Goal: Task Accomplishment & Management: Complete application form

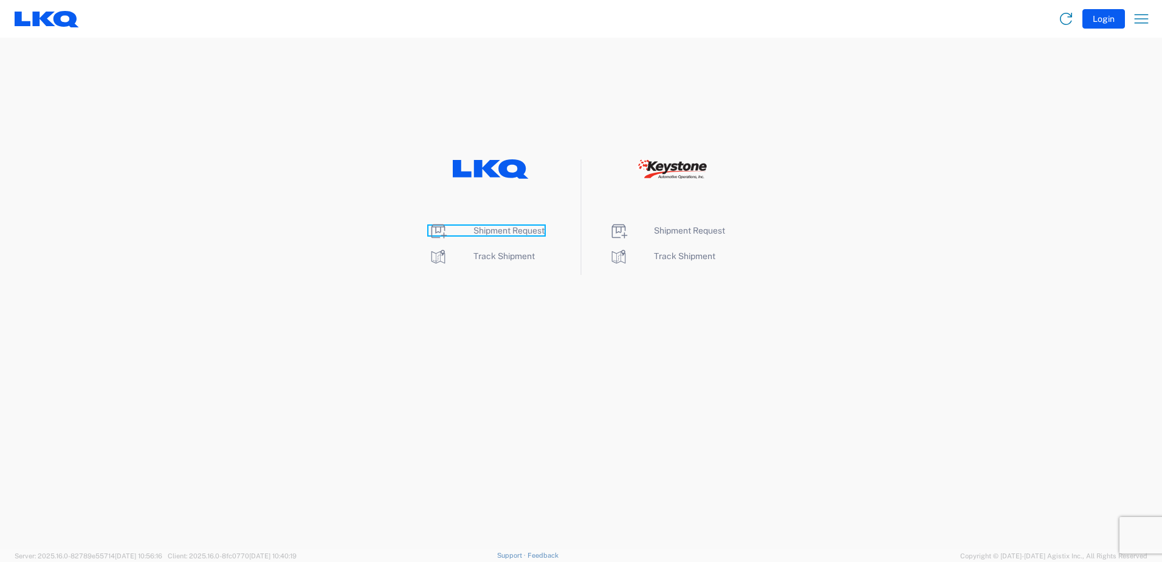
click at [517, 233] on span "Shipment Request" at bounding box center [508, 230] width 71 height 10
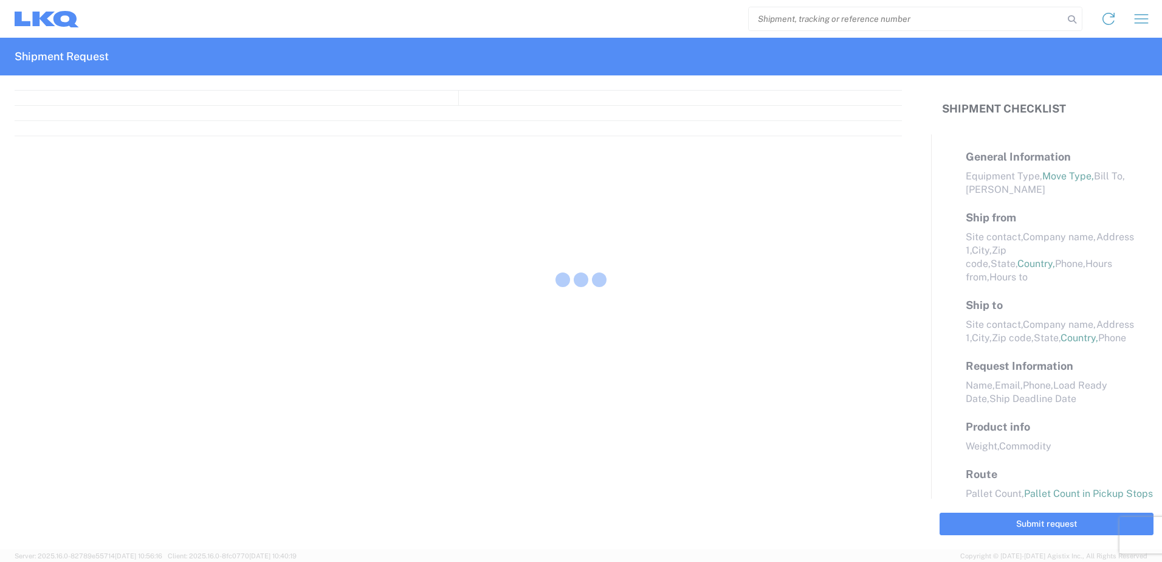
select select "FULL"
select select "LBS"
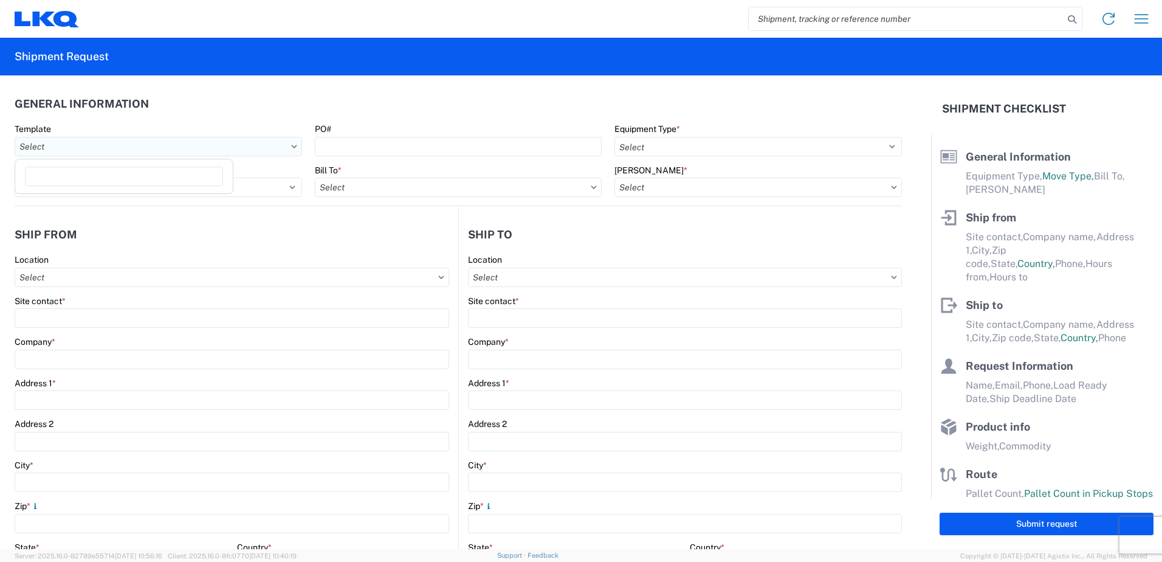
click at [169, 143] on input "Template" at bounding box center [158, 146] width 287 height 19
click at [351, 153] on input "PO#" at bounding box center [458, 146] width 287 height 19
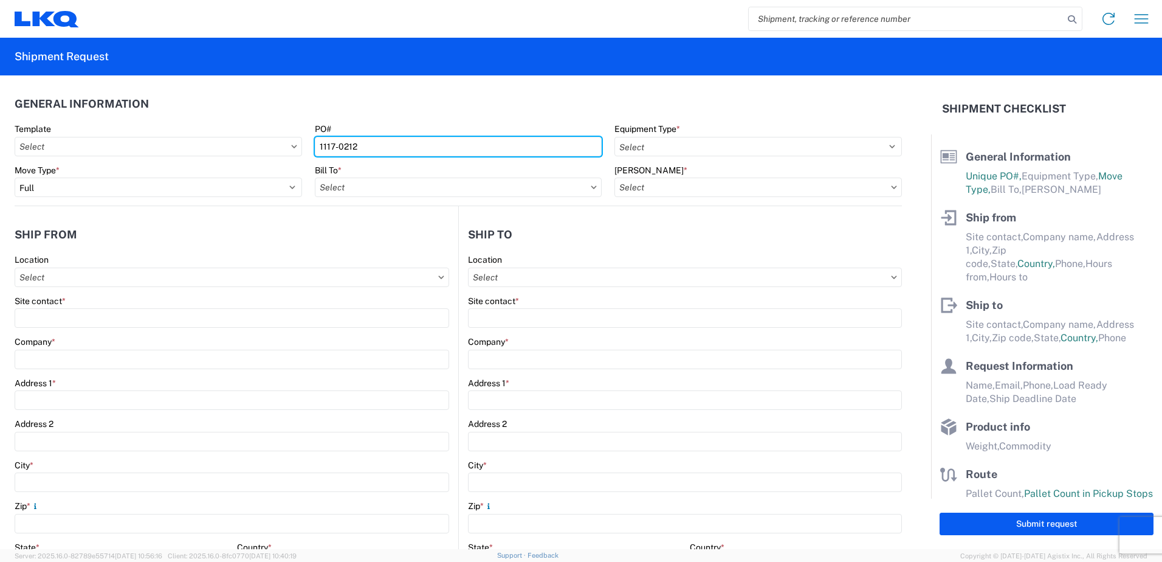
type input "1117-0212"
click at [453, 81] on agx-general-info "General Information Template PO# 1117-0212 Equipment Type * Select 53’ Dry Van …" at bounding box center [458, 140] width 887 height 131
click at [208, 151] on input "Template" at bounding box center [158, 146] width 287 height 19
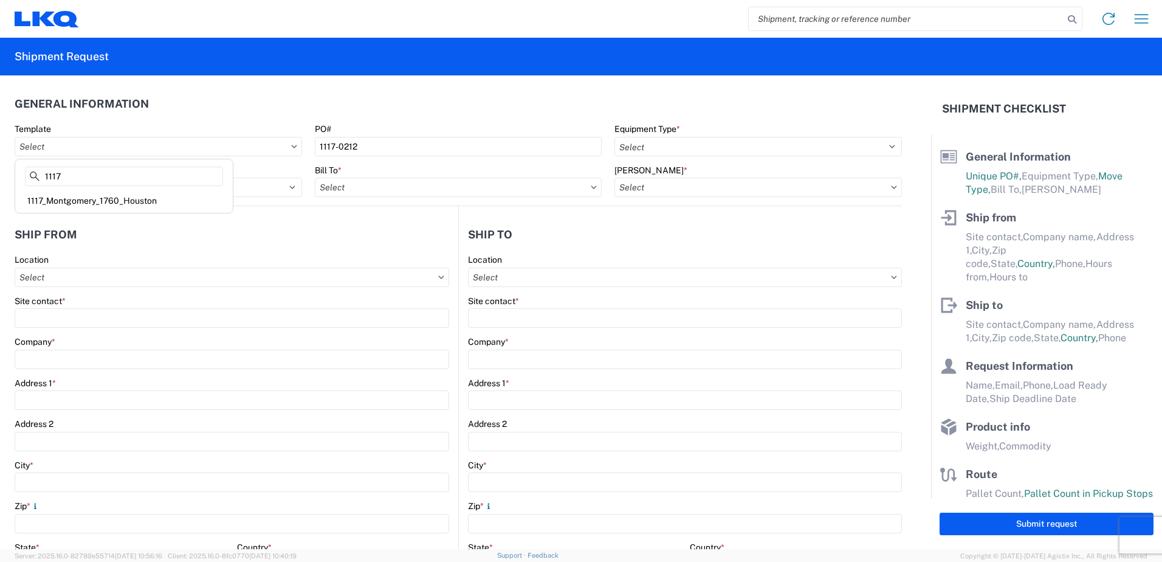
type input "1117"
click at [135, 199] on div "1117_Montgomery_1760_Houston" at bounding box center [124, 200] width 213 height 19
type input "1117_Montgomery_1760_Houston"
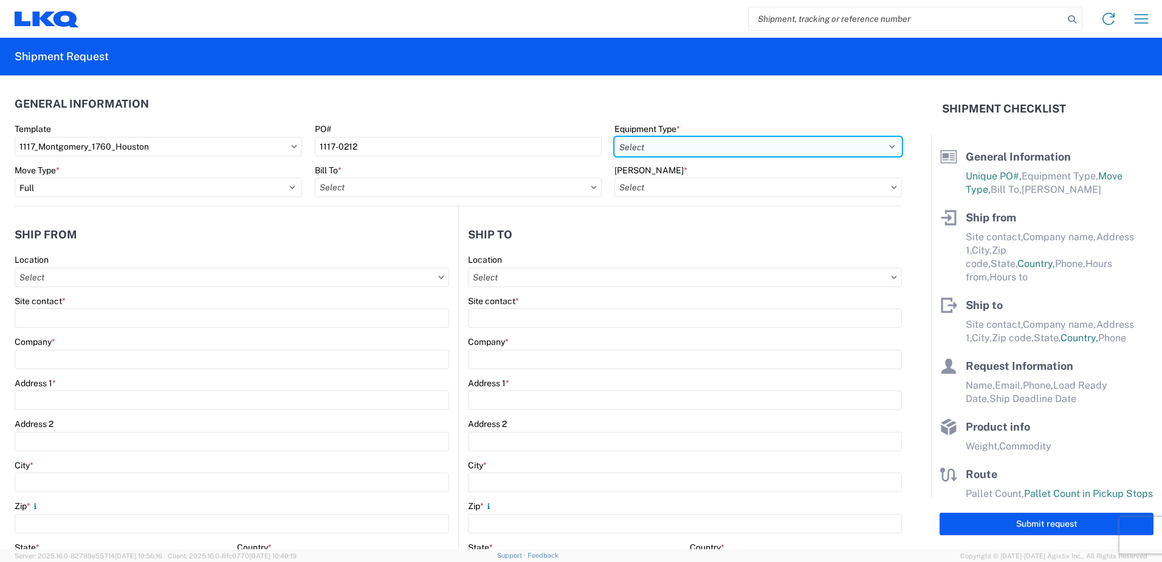
click at [665, 152] on select "Select 53’ Dry Van Flatbed Dropdeck (van) Lowboy (flatbed) Rail" at bounding box center [757, 146] width 287 height 19
select select "STDV"
click at [614, 137] on select "Select 53’ Dry Van Flatbed Dropdeck (van) Lowboy (flatbed) Rail" at bounding box center [757, 146] width 287 height 19
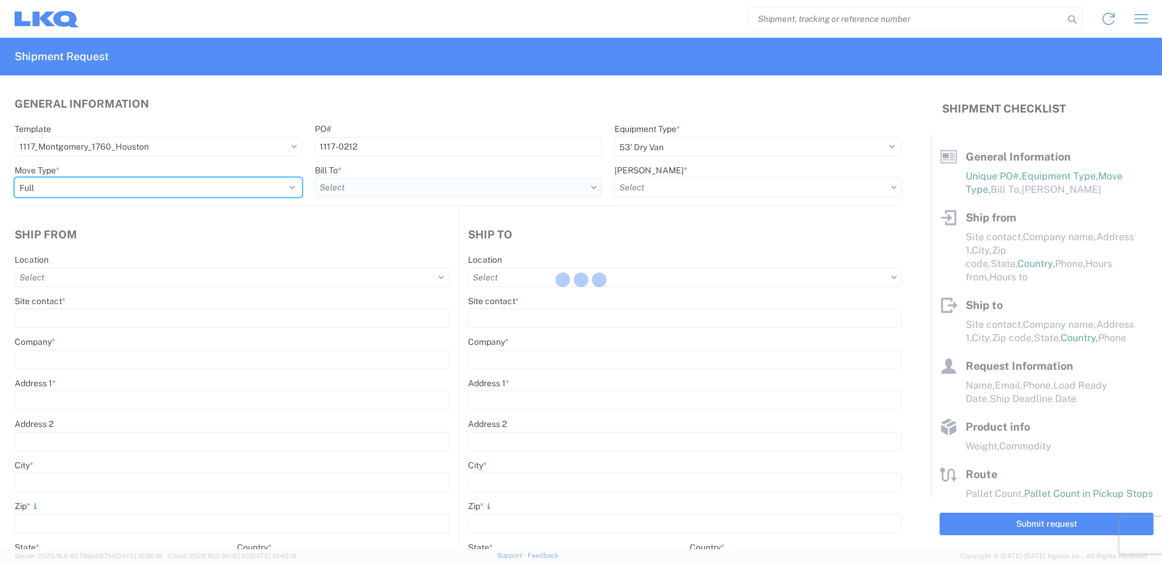
drag, startPoint x: 220, startPoint y: 191, endPoint x: 345, endPoint y: 206, distance: 125.5
click at [335, 206] on div "Move Type * Select Full Partial TL Bill To * [PERSON_NAME] *" at bounding box center [459, 185] width 900 height 41
select select
type input "Shipping"
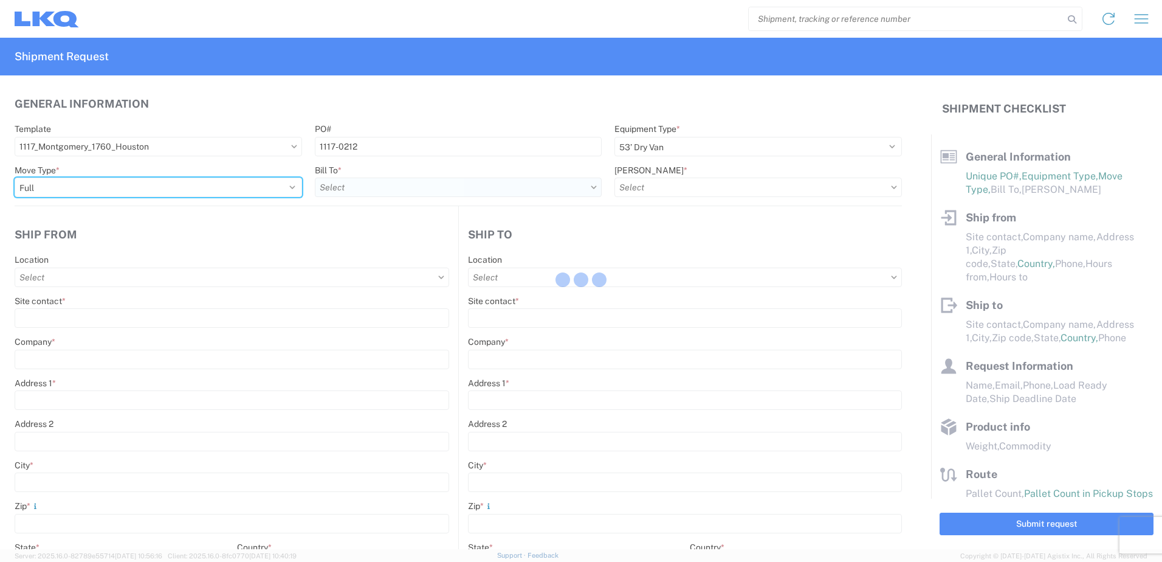
type input "LKQ Montgomery, [GEOGRAPHIC_DATA]"
type input "[STREET_ADDRESS]"
type input "[PERSON_NAME]"
type input "36110"
type input "Receiving"
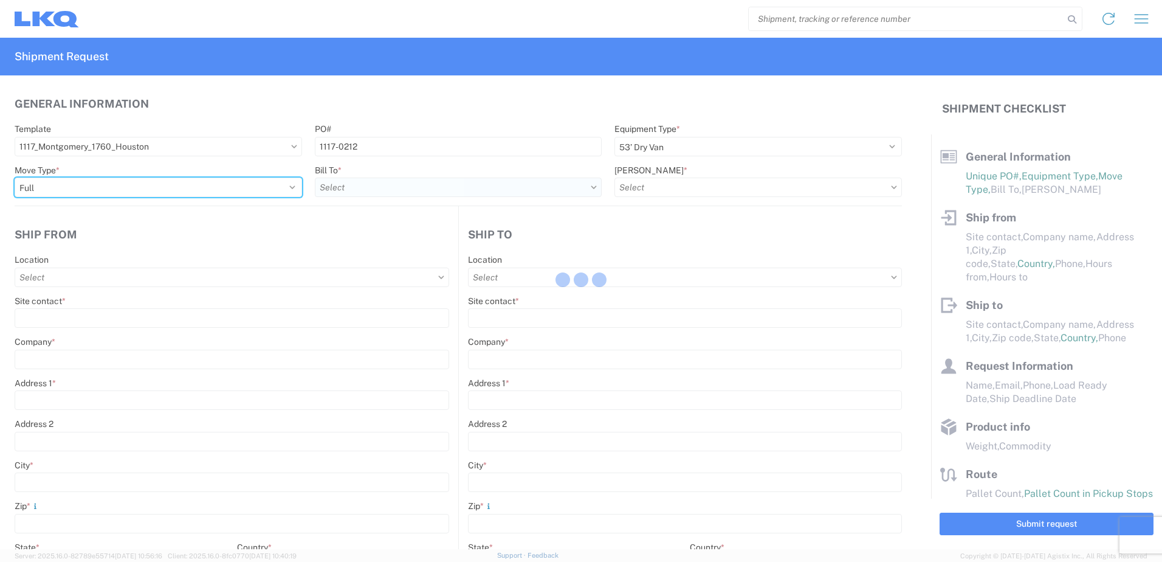
type input "LKQ Best Core"
type input "[STREET_ADDRESS]"
type input "[GEOGRAPHIC_DATA]"
type input "77038"
type input "[DATE]"
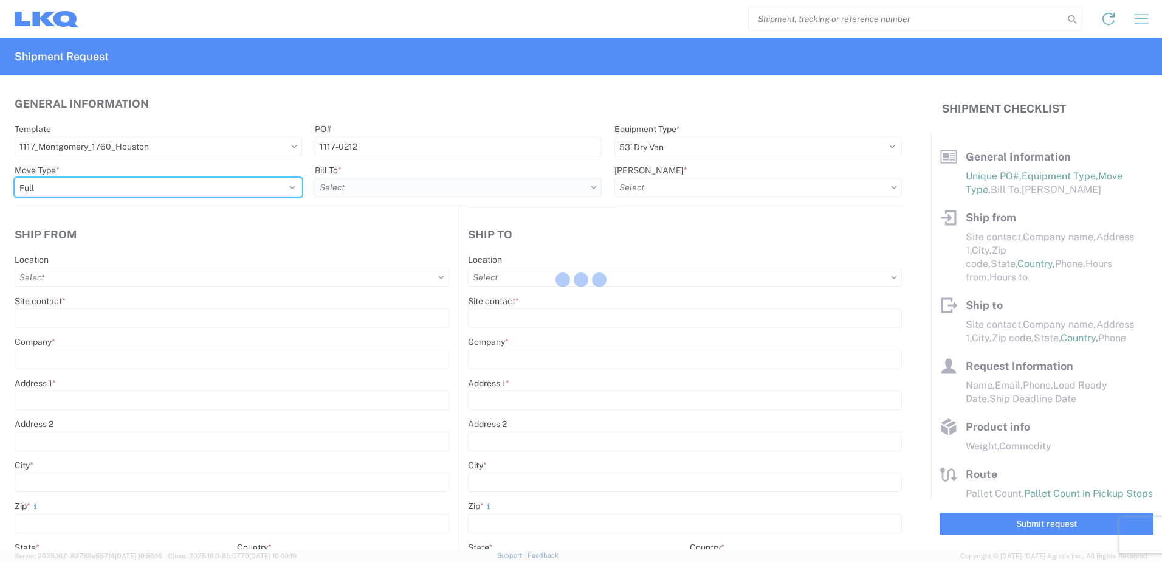
type input "42000"
type input "Engines, Transmissions"
type input "1"
type input "12"
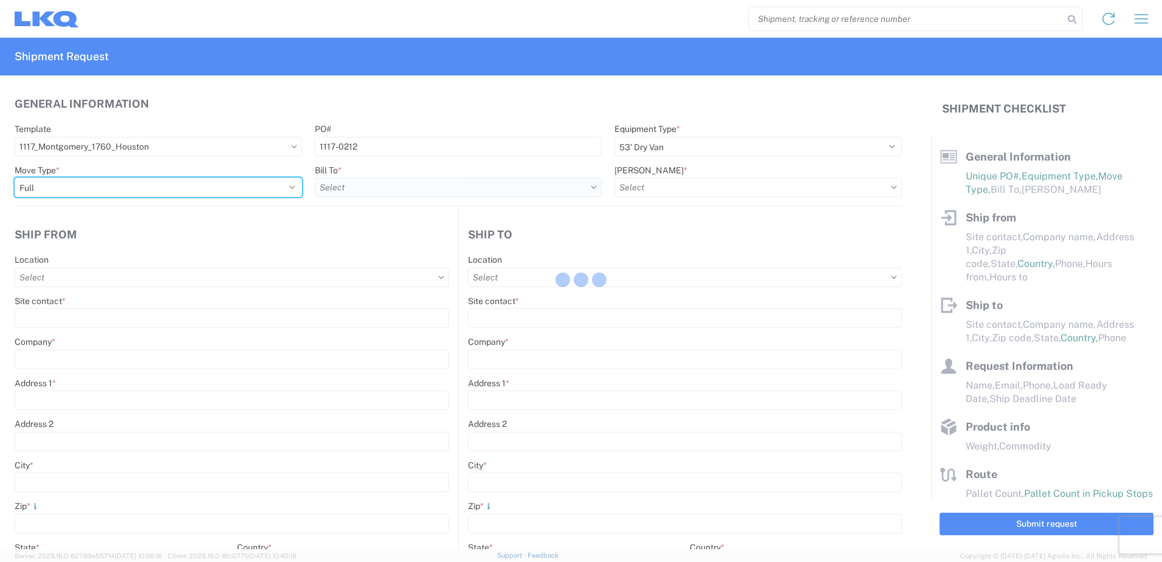
type input "12"
select select "IN"
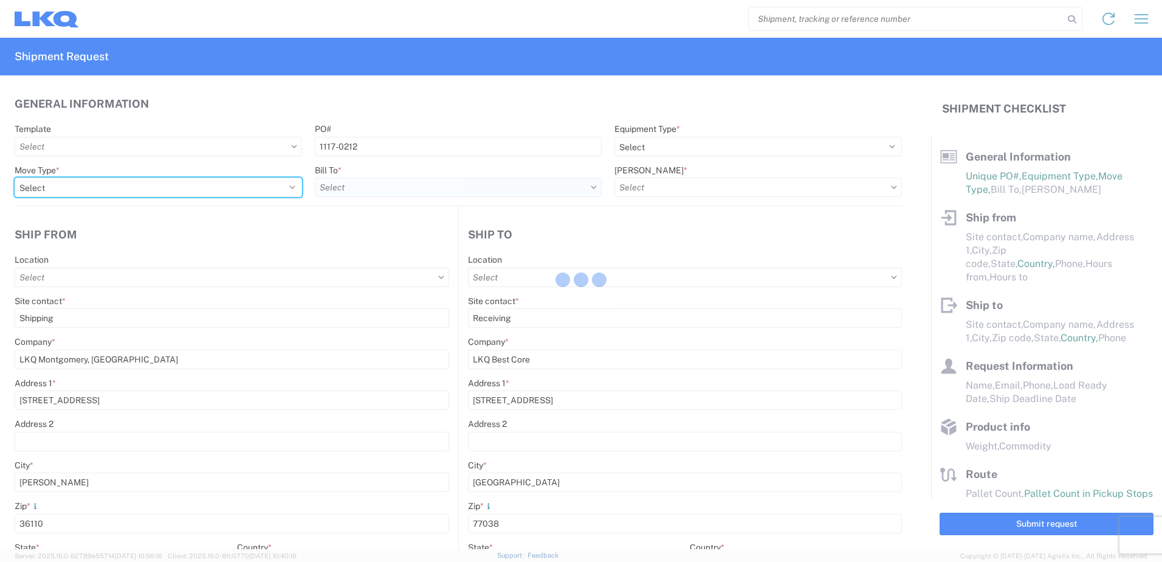
select select "US"
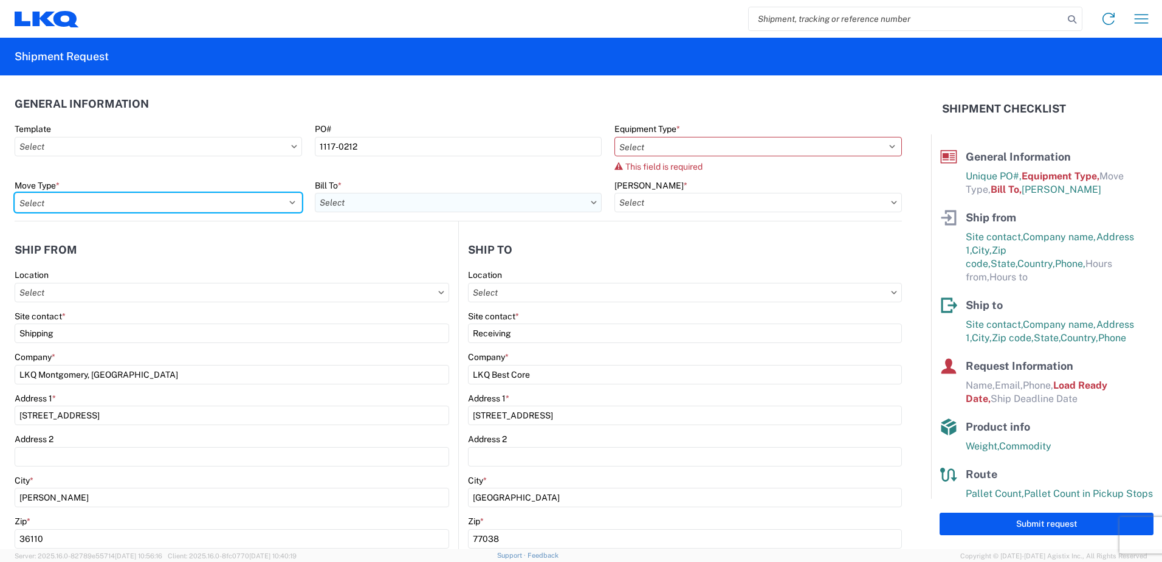
type input "1117 - LKQ Montgomery AL"
type input "1760 - LKQ Best Core"
type input "1760-1300-50180-0000 - 1760 Freight In - Cores"
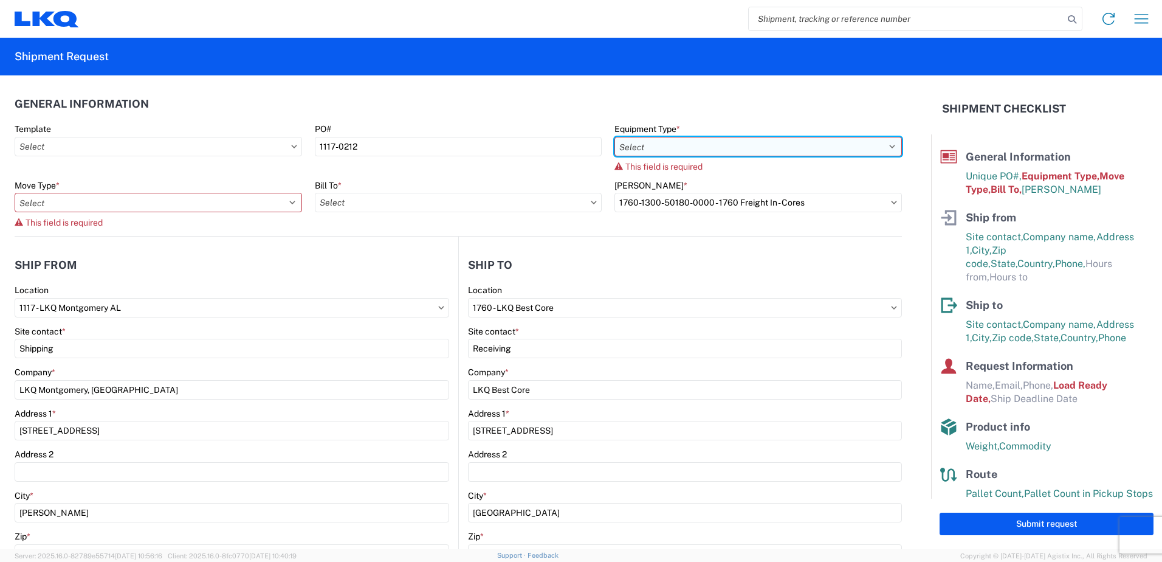
click at [662, 139] on select "Select 53’ Dry Van Flatbed Dropdeck (van) Lowboy (flatbed) Rail" at bounding box center [757, 146] width 287 height 19
click at [233, 141] on input "Template" at bounding box center [158, 146] width 287 height 19
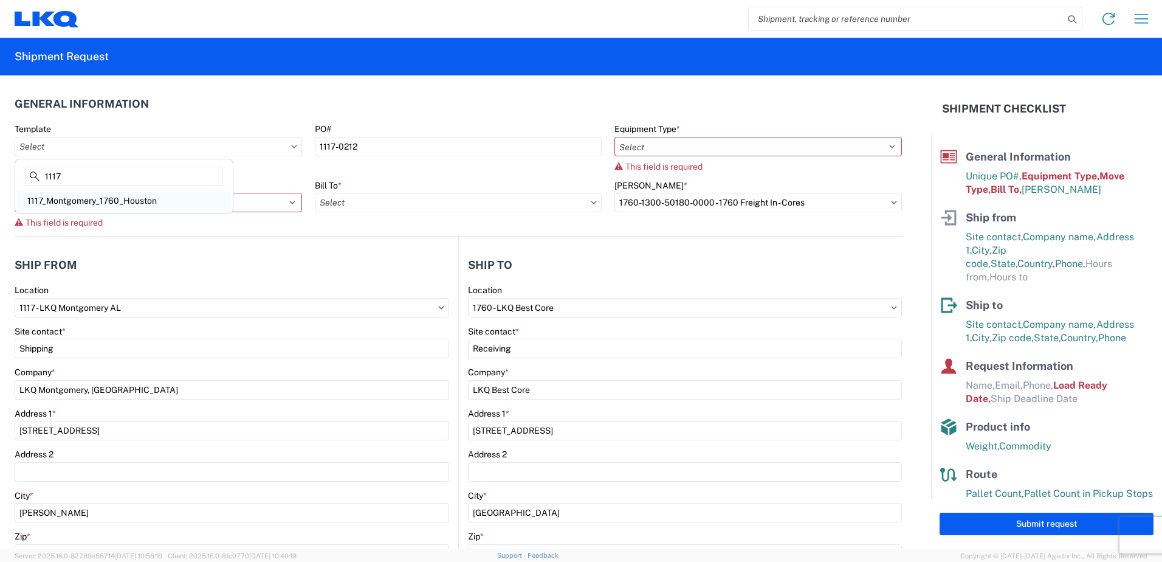
type input "1117"
click at [112, 202] on div "1117_Montgomery_1760_Houston" at bounding box center [124, 200] width 213 height 19
type input "1117_Montgomery_1760_Houston"
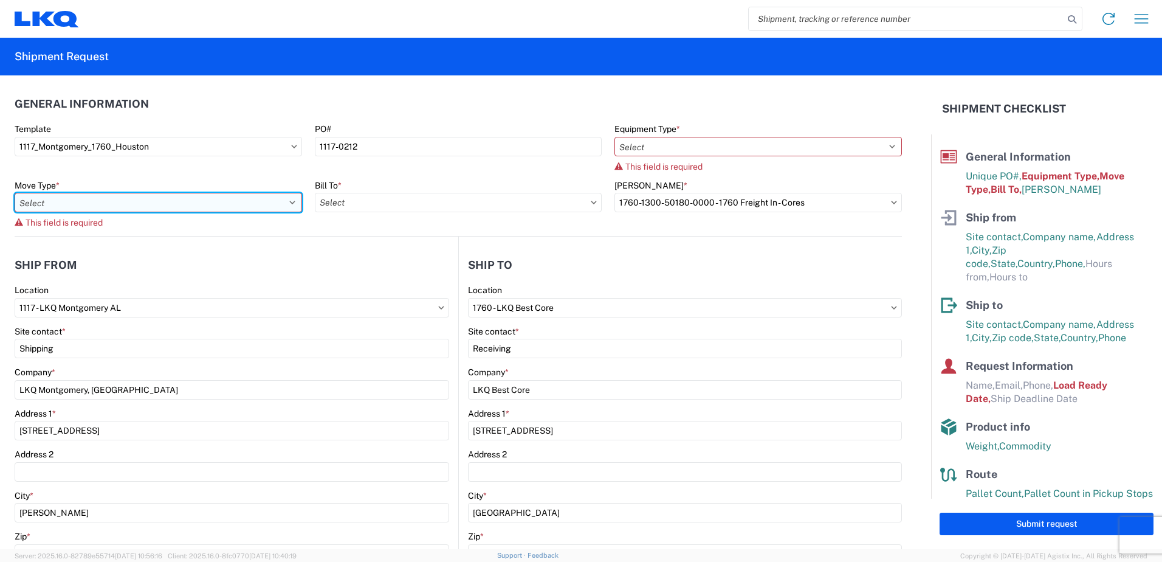
drag, startPoint x: 274, startPoint y: 193, endPoint x: 273, endPoint y: 204, distance: 11.0
click at [274, 193] on select "Select Full Partial TL" at bounding box center [158, 202] width 287 height 19
select select "FULL"
click at [15, 193] on select "Select Full Partial TL" at bounding box center [158, 202] width 287 height 19
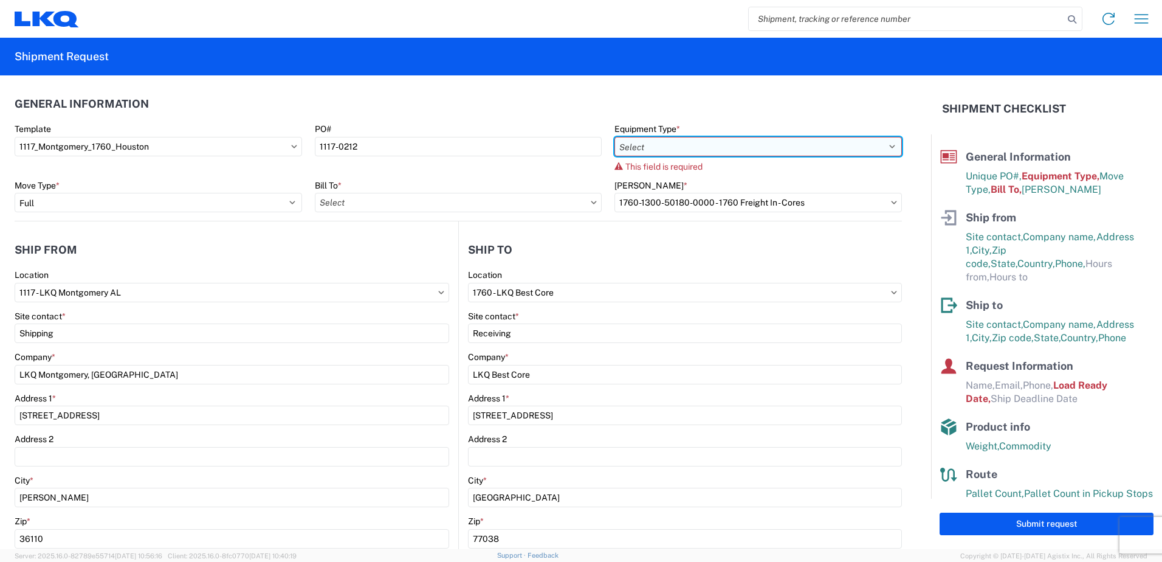
click at [746, 151] on select "Select 53’ Dry Van Flatbed Dropdeck (van) Lowboy (flatbed) Rail" at bounding box center [757, 146] width 287 height 19
select select "STDV"
click at [614, 137] on select "Select 53’ Dry Van Flatbed Dropdeck (van) Lowboy (flatbed) Rail" at bounding box center [757, 146] width 287 height 19
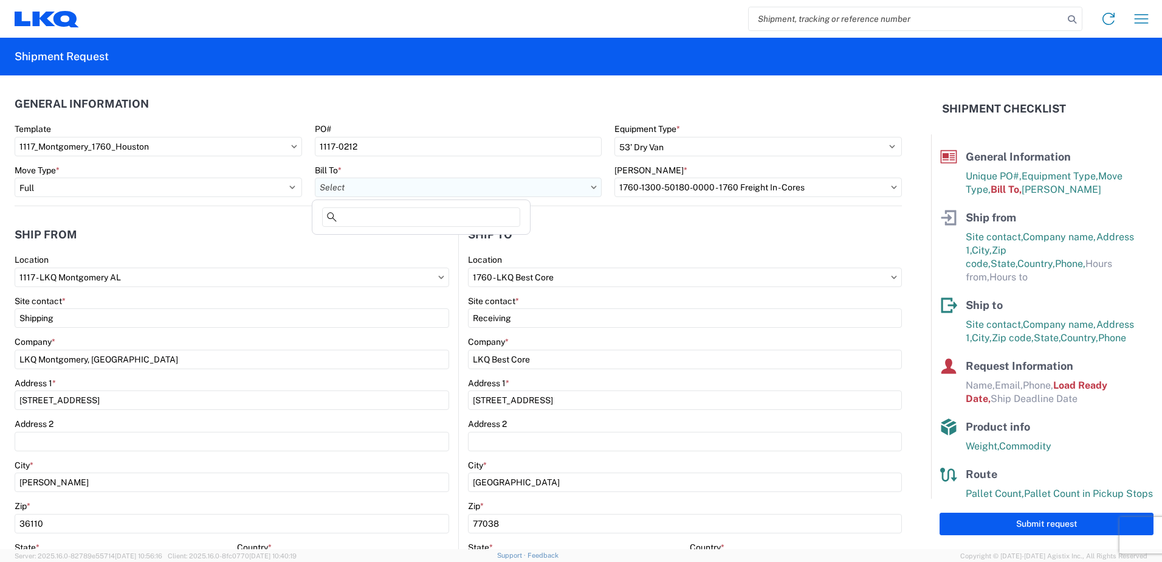
click at [452, 185] on input "Bill To *" at bounding box center [458, 186] width 287 height 19
type input "1760"
click at [421, 239] on div "1760 - LKQ Best Core" at bounding box center [421, 241] width 213 height 19
type input "1760 - LKQ Best Core"
click at [715, 194] on input "[PERSON_NAME] *" at bounding box center [757, 186] width 287 height 19
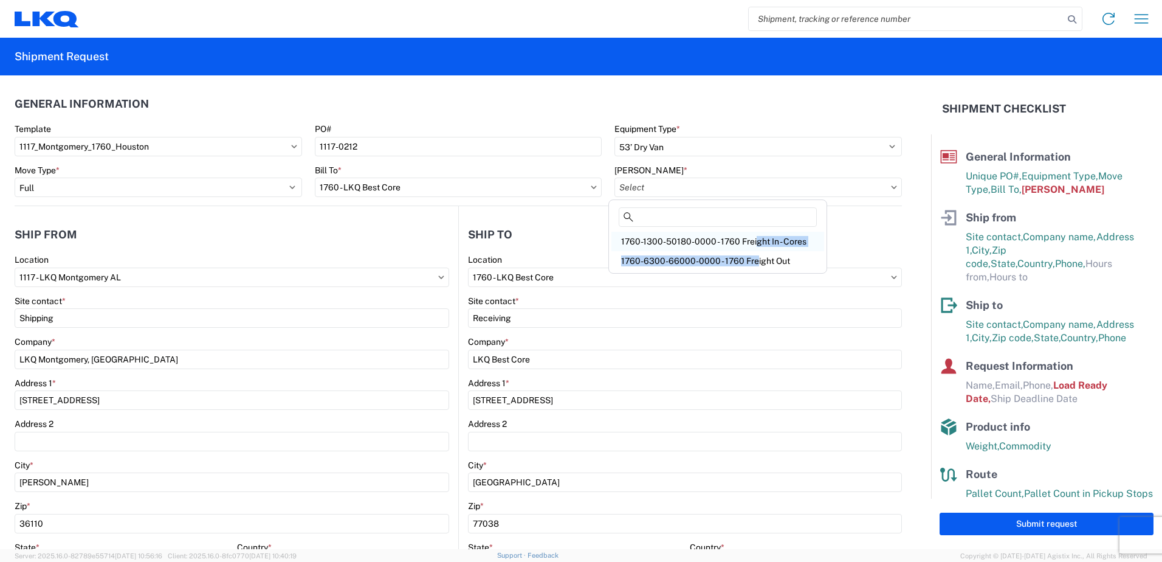
drag, startPoint x: 751, startPoint y: 251, endPoint x: 751, endPoint y: 241, distance: 9.7
click at [751, 241] on div "1760-1300-50180-0000 - 1760 Freight In - Cores 1760-6300-66000-0000 - 1760 Frei…" at bounding box center [717, 251] width 213 height 39
drag, startPoint x: 751, startPoint y: 241, endPoint x: 744, endPoint y: 239, distance: 7.1
click at [744, 239] on div "1760-1300-50180-0000 - 1760 Freight In - Cores" at bounding box center [717, 241] width 213 height 19
type input "1760-1300-50180-0000 - 1760 Freight In - Cores"
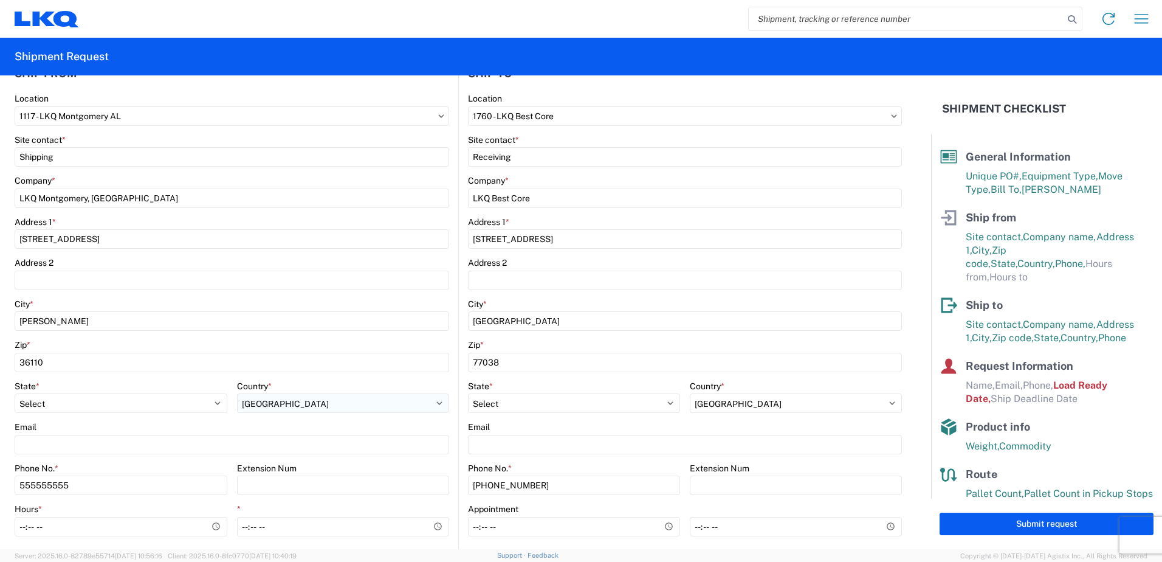
scroll to position [182, 0]
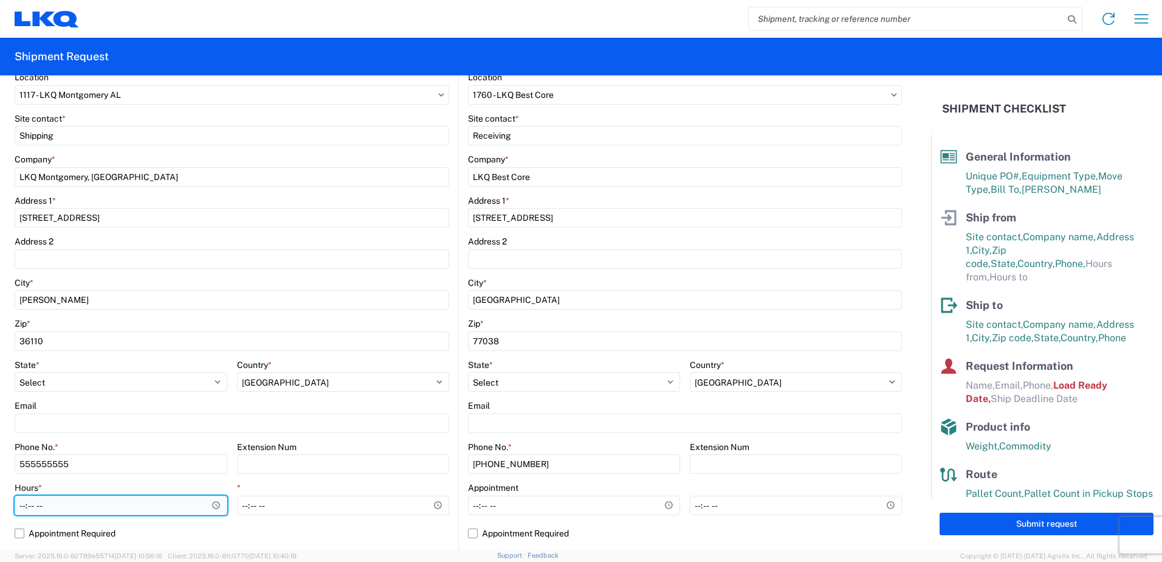
click at [213, 503] on input "Hours *" at bounding box center [121, 504] width 213 height 19
type input "08:00"
click at [225, 445] on div "Phone No. * 555555555 Extension Num" at bounding box center [232, 461] width 435 height 41
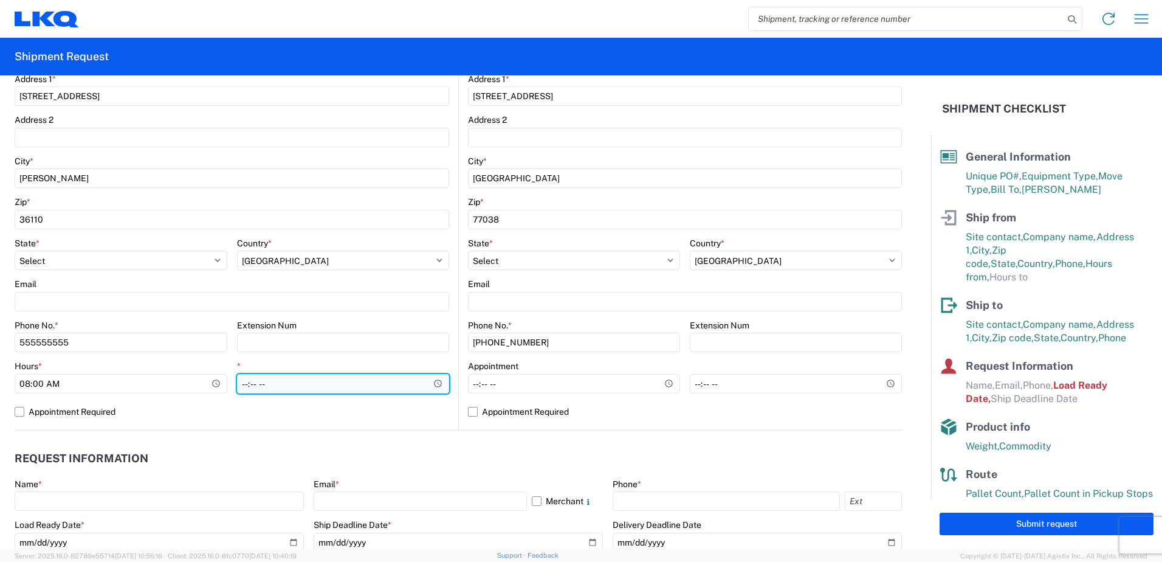
click at [289, 384] on input "*" at bounding box center [343, 383] width 213 height 19
click at [434, 382] on input "*" at bounding box center [343, 383] width 213 height 19
type input "14:00"
click at [348, 355] on agx-form-control-wrapper-v2 "Extension Num" at bounding box center [343, 340] width 213 height 41
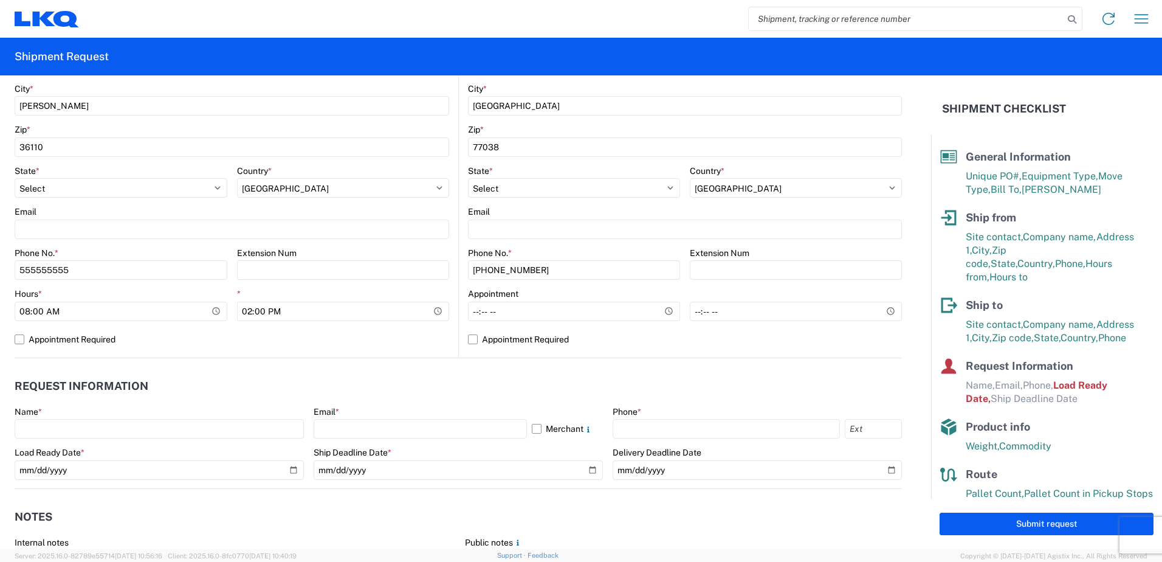
scroll to position [486, 0]
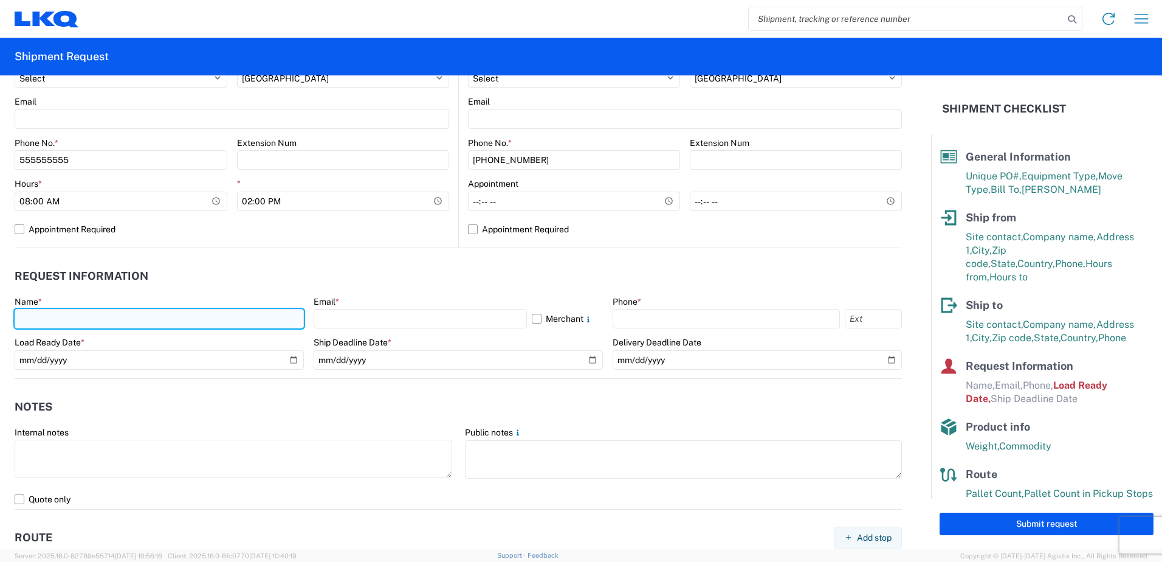
click at [120, 323] on input "text" at bounding box center [159, 318] width 289 height 19
type input "g"
type input "[PERSON_NAME]"
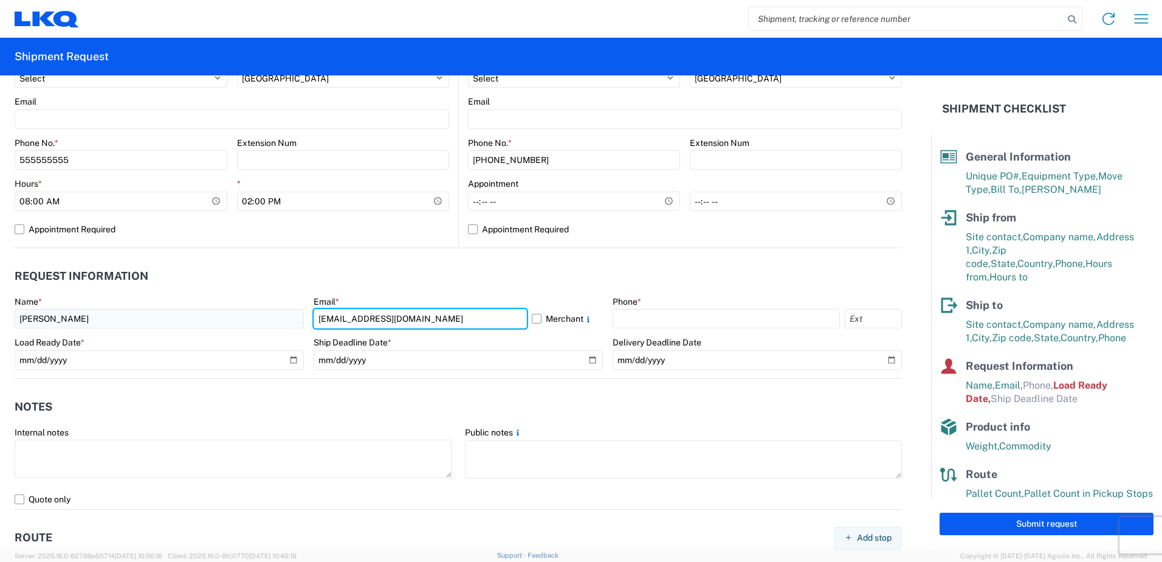
type input "[EMAIL_ADDRESS][DOMAIN_NAME]"
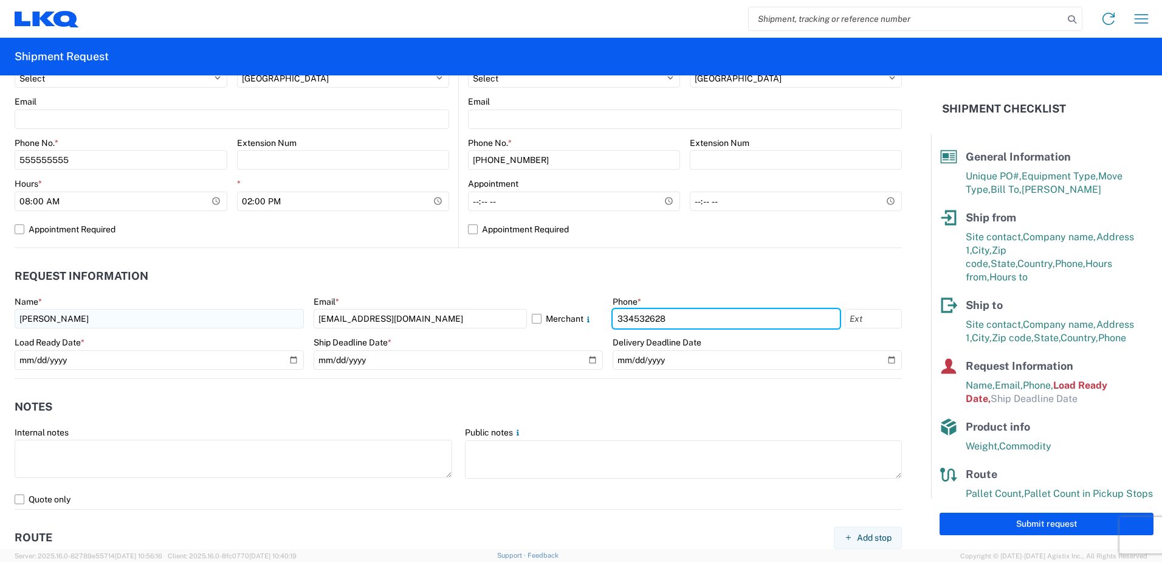
type input "334532628"
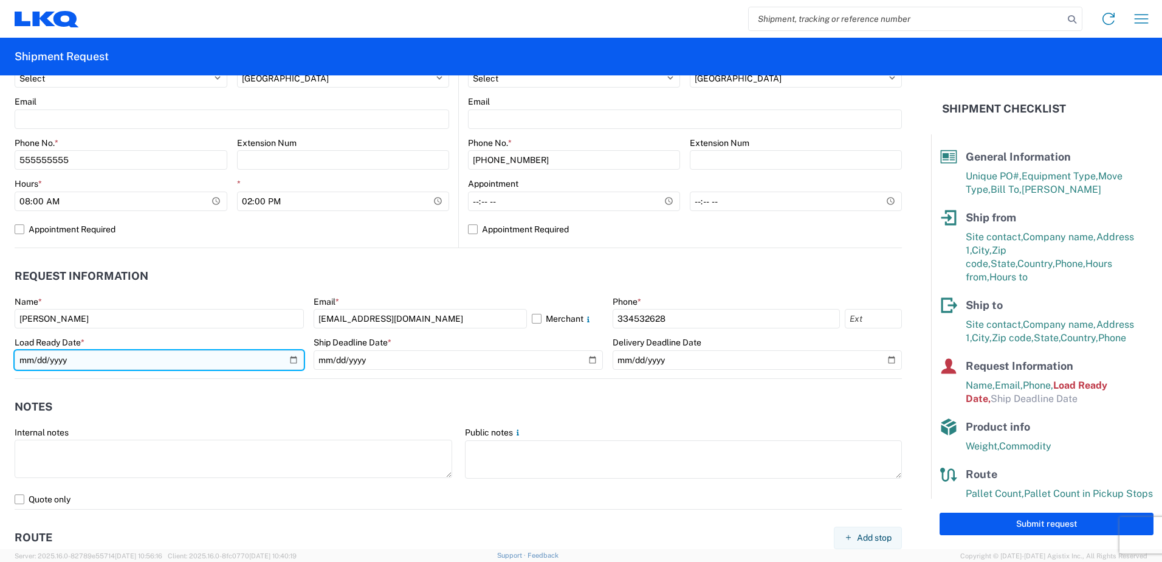
click at [292, 356] on input "[DATE]" at bounding box center [159, 359] width 289 height 19
click at [294, 358] on input "[DATE]" at bounding box center [159, 359] width 289 height 19
type input "[DATE]"
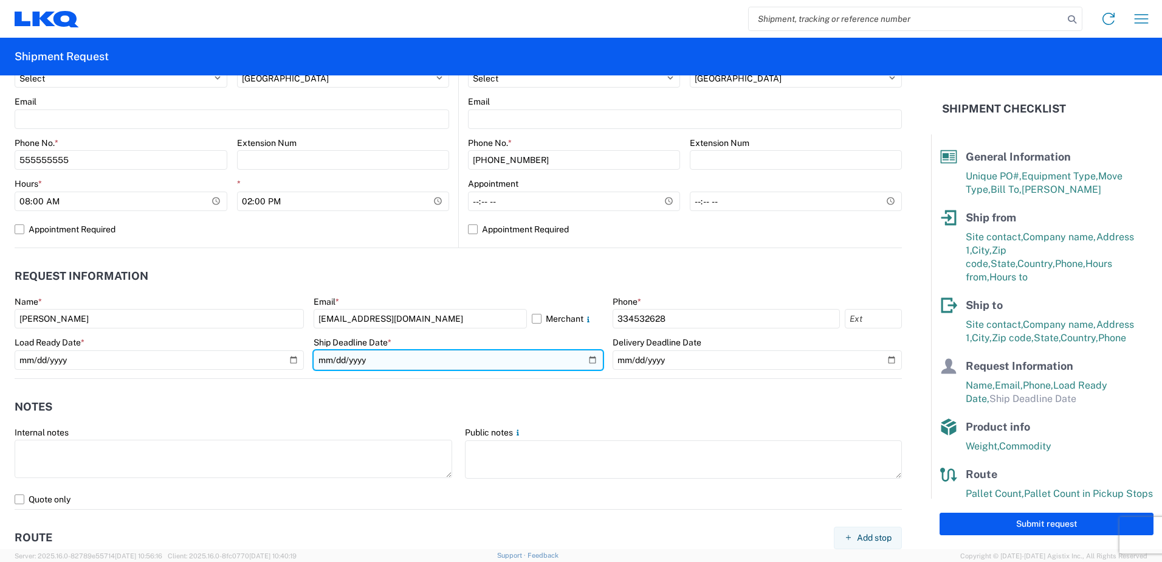
click at [589, 360] on input "date" at bounding box center [458, 359] width 289 height 19
type input "[DATE]"
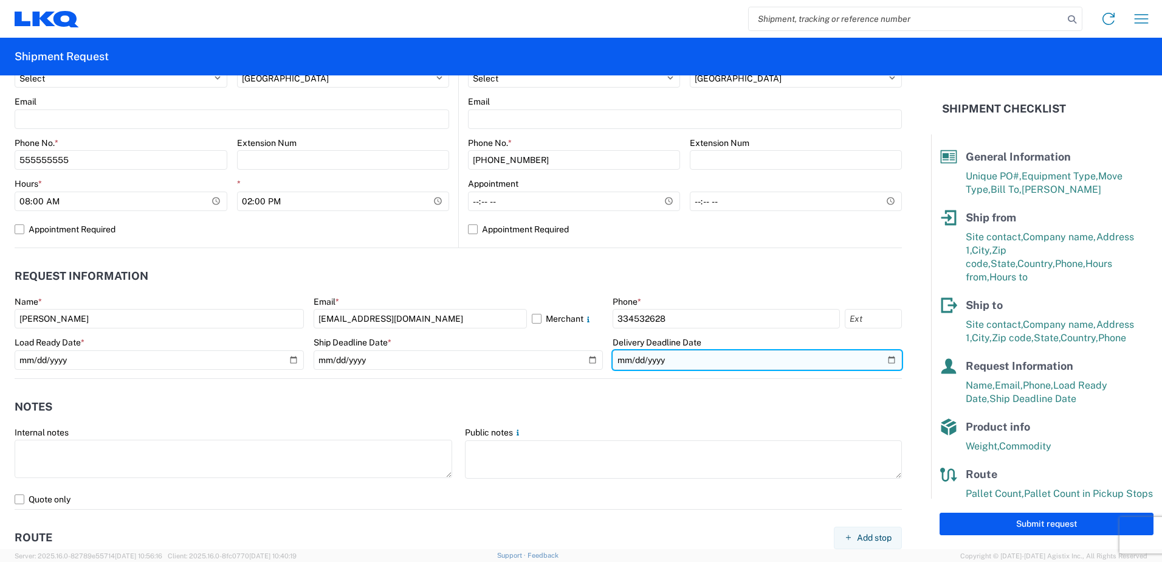
click at [888, 359] on input "date" at bounding box center [757, 359] width 289 height 19
click at [879, 358] on input "date" at bounding box center [757, 359] width 289 height 19
type input "[DATE]"
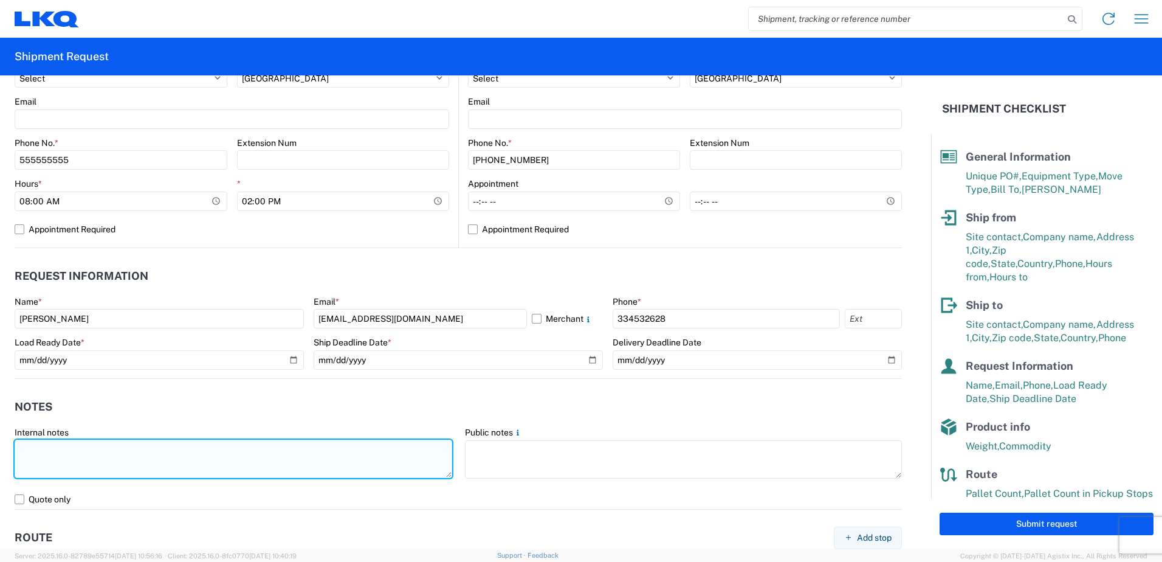
click at [258, 463] on textarea at bounding box center [234, 458] width 438 height 38
drag, startPoint x: 261, startPoint y: 461, endPoint x: 10, endPoint y: 449, distance: 250.7
click at [10, 449] on agx-form-control-wrapper-v2 "Internal notes may take up to 3 hours to load" at bounding box center [234, 458] width 450 height 63
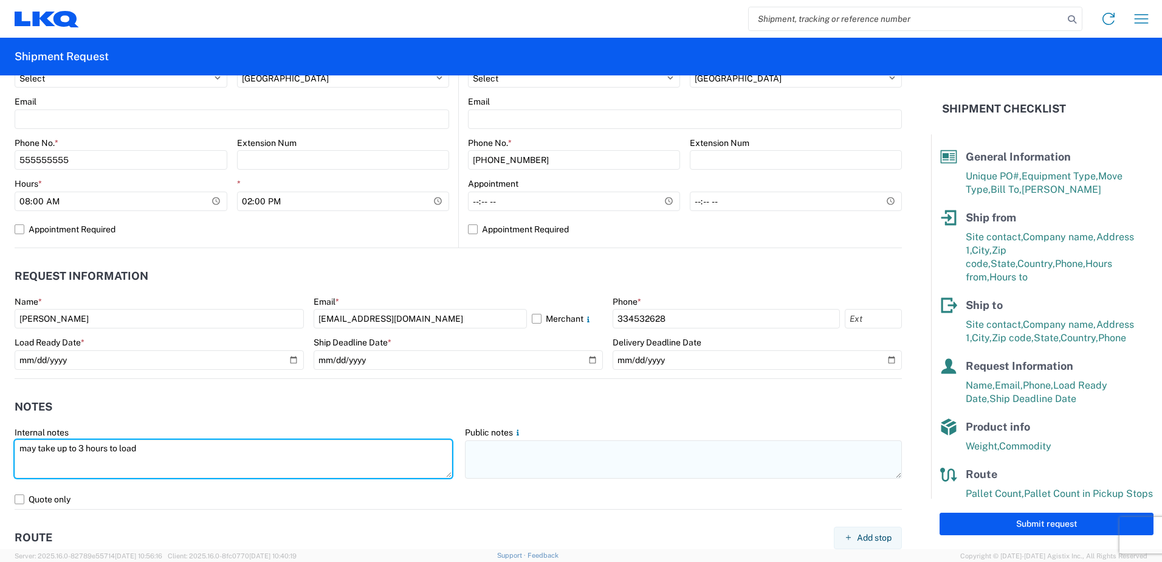
type textarea "may take up to 3 hours to load"
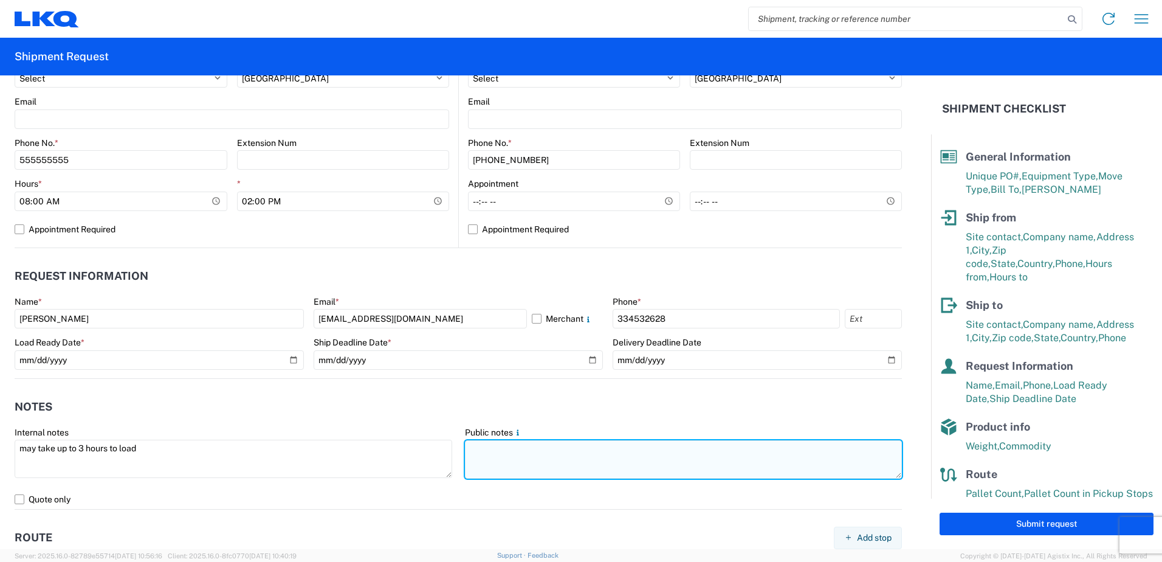
click at [537, 458] on textarea at bounding box center [684, 459] width 438 height 38
paste textarea "may take up to 3 hours to load"
type textarea "may take up to 3 hours to load"
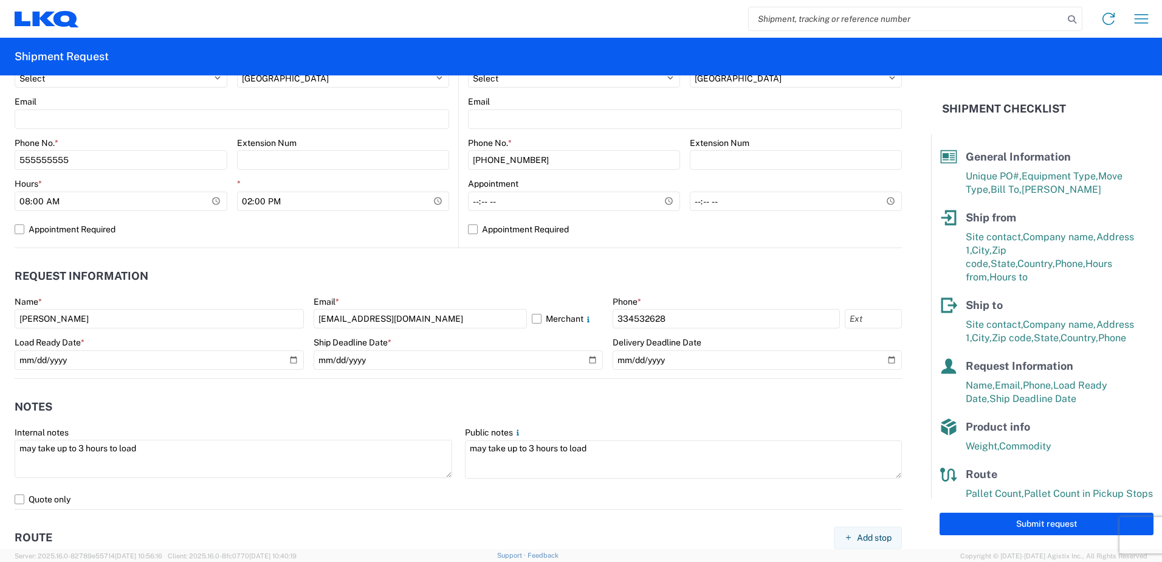
click at [511, 391] on agx-notes "Notes Internal notes may take up to 3 hours to load Public notes may take up to…" at bounding box center [458, 444] width 887 height 131
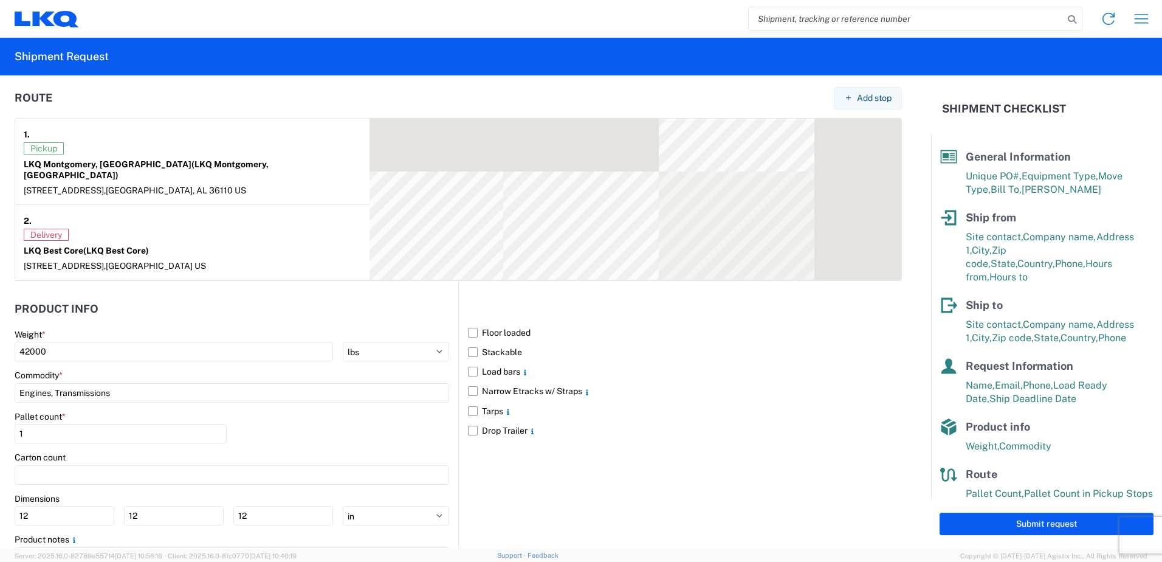
scroll to position [985, 0]
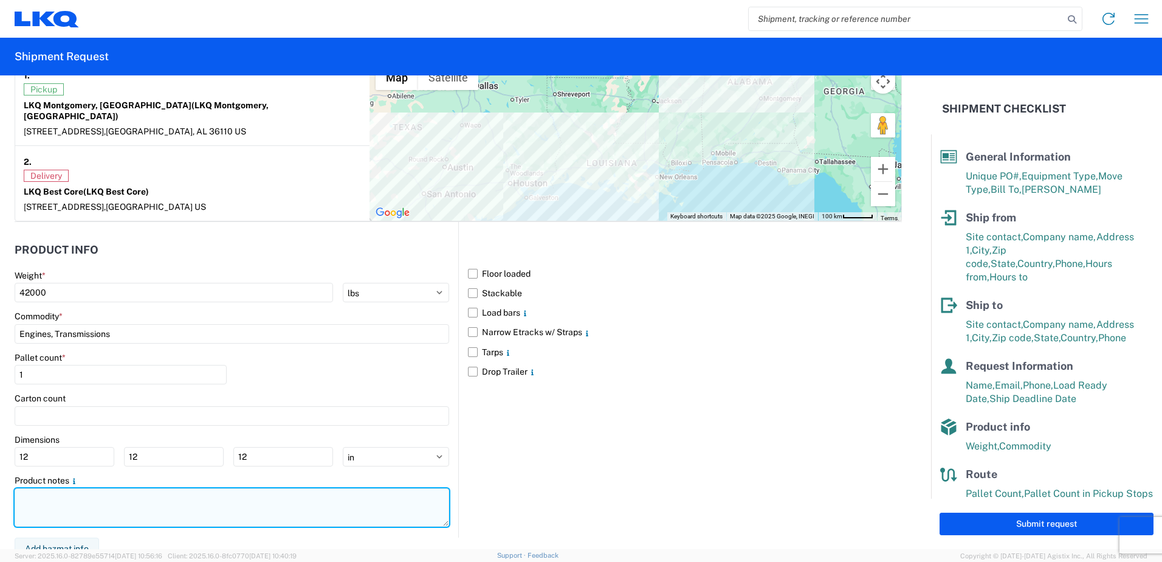
paste textarea "may take up to 3 hours to load"
type textarea "may take up to 3 hours to load"
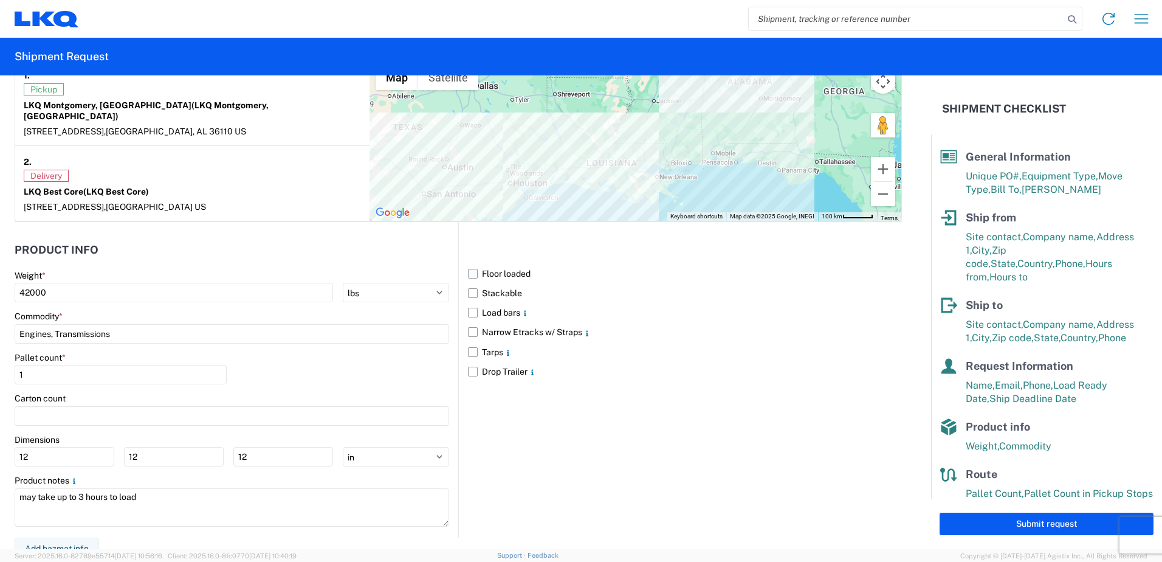
click at [468, 264] on label "Floor loaded" at bounding box center [685, 273] width 434 height 19
click at [0, 0] on input "Floor loaded" at bounding box center [0, 0] width 0 height 0
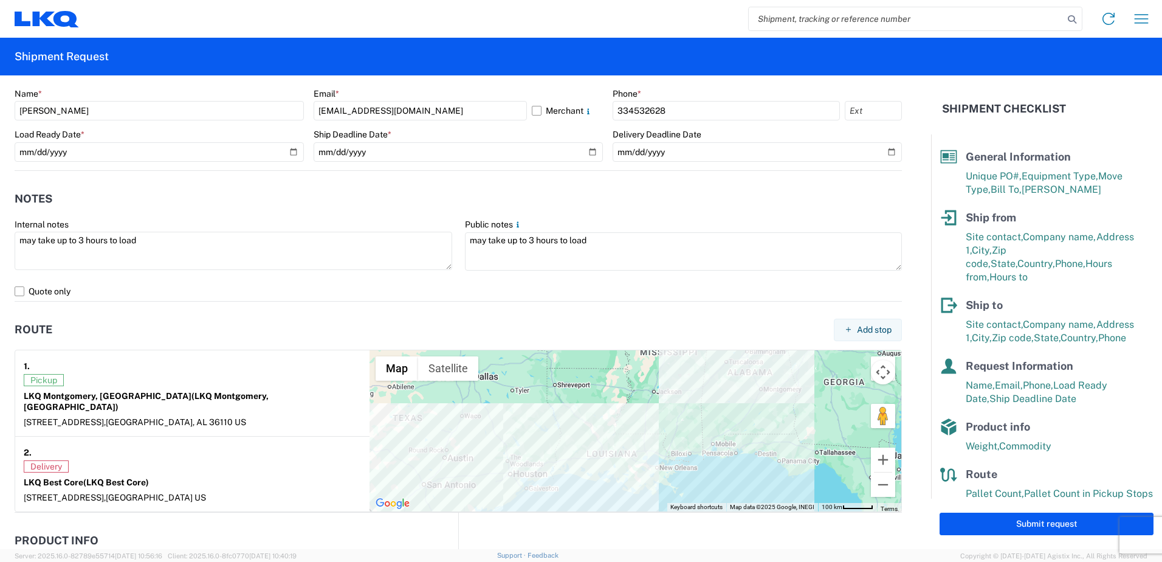
scroll to position [681, 0]
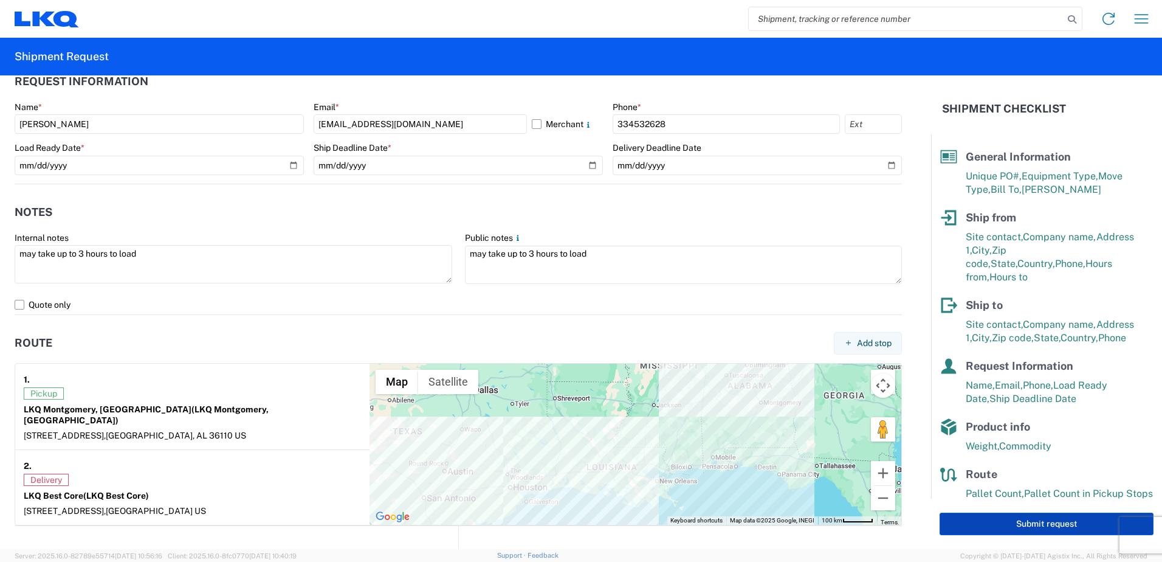
click at [1020, 520] on button "Submit request" at bounding box center [1047, 523] width 214 height 22
